Goal: Check status

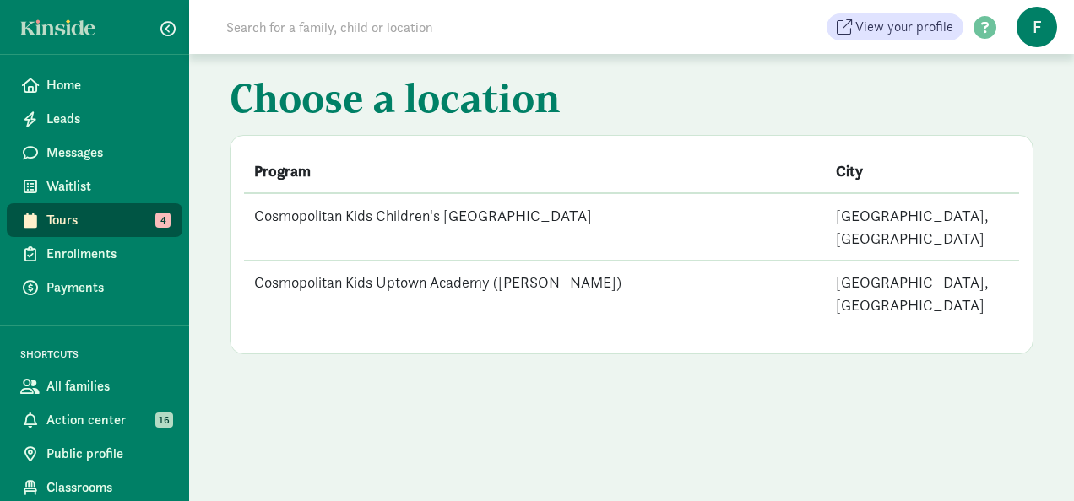
click at [389, 222] on td "Cosmopolitan Kids Children's [GEOGRAPHIC_DATA]" at bounding box center [535, 227] width 582 height 68
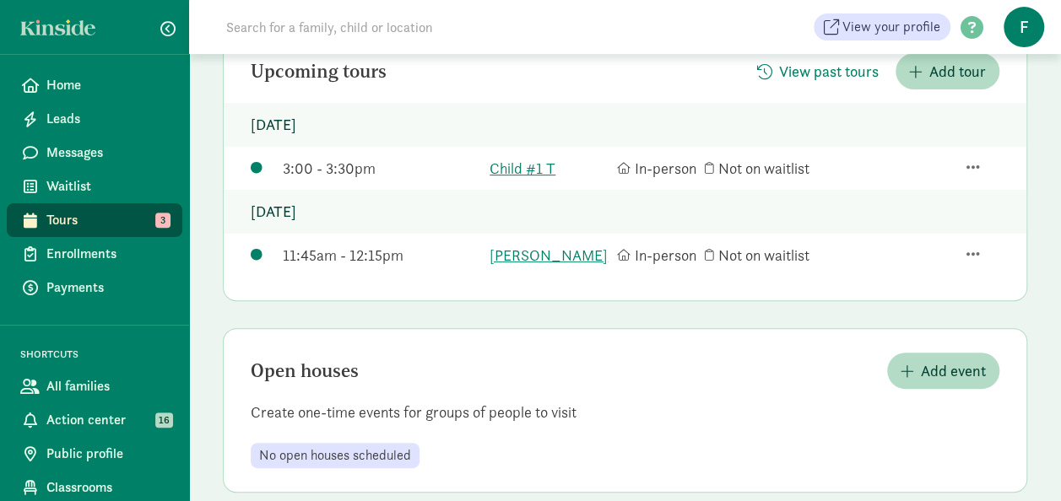
scroll to position [253, 0]
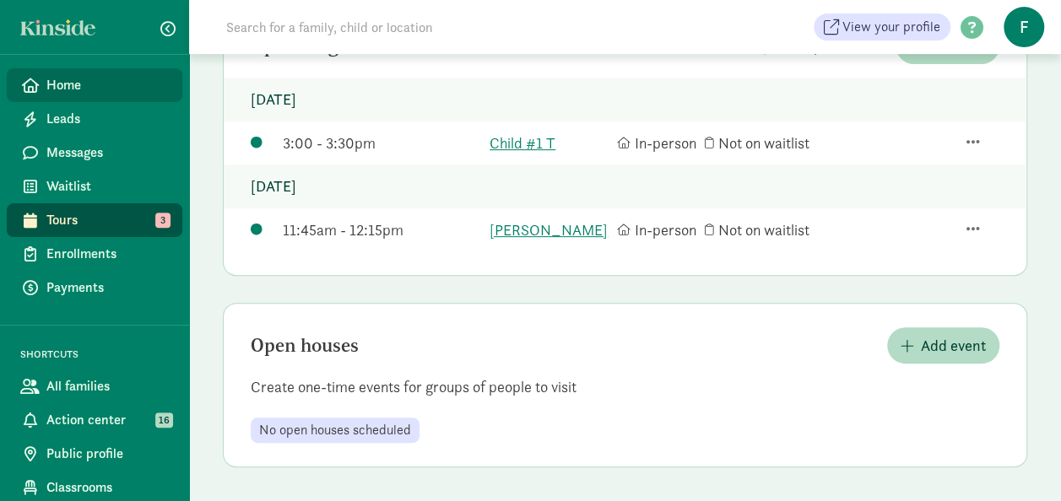
click at [78, 86] on span "Home" at bounding box center [107, 85] width 122 height 20
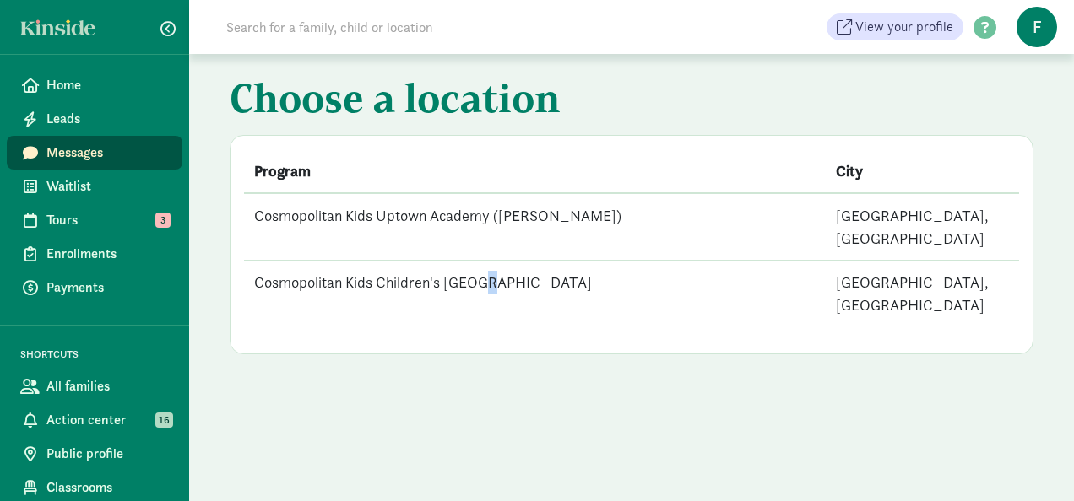
click at [491, 263] on td "Cosmopolitan Kids Children's [GEOGRAPHIC_DATA]" at bounding box center [535, 294] width 582 height 67
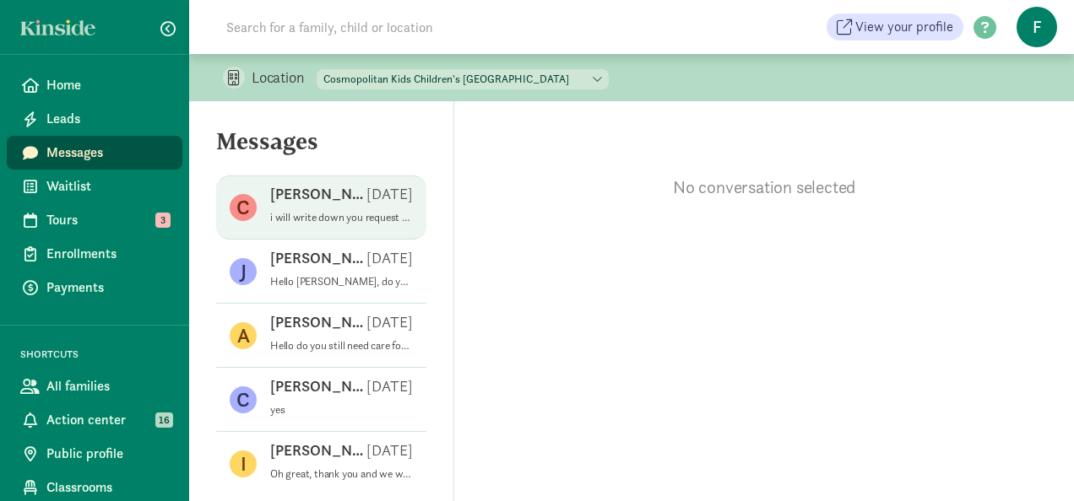
click at [341, 204] on div "[PERSON_NAME] A [DATE]" at bounding box center [341, 197] width 143 height 27
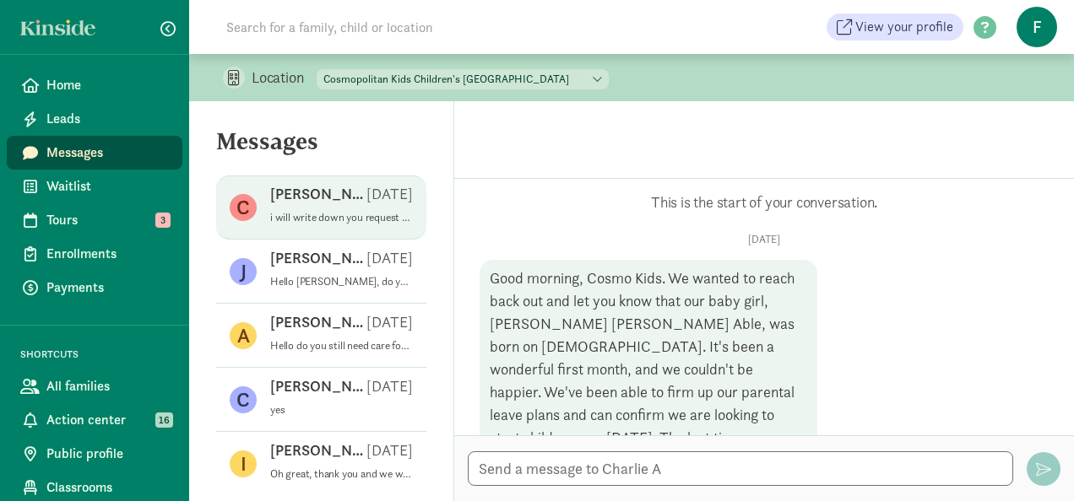
scroll to position [625, 0]
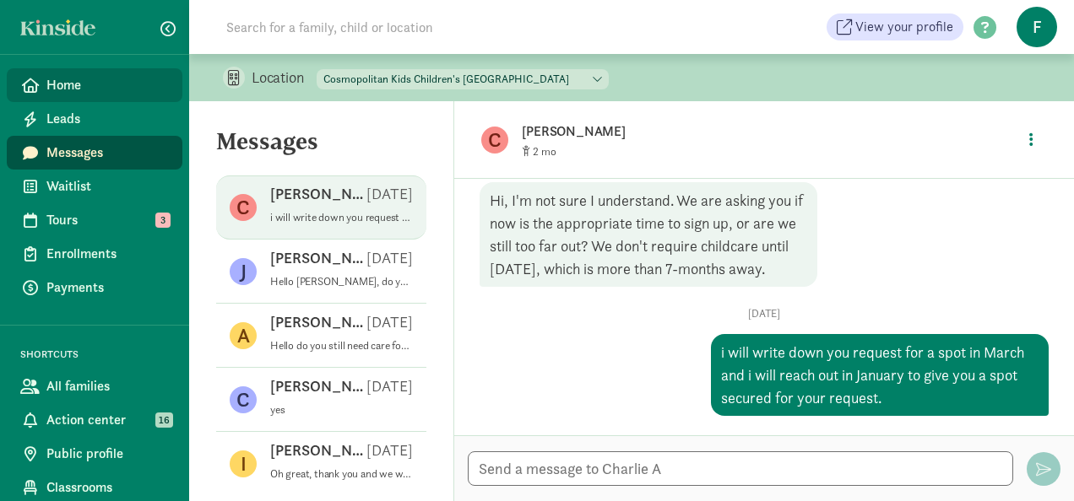
click at [62, 99] on link "Home" at bounding box center [95, 85] width 176 height 34
